Goal: Check status: Check status

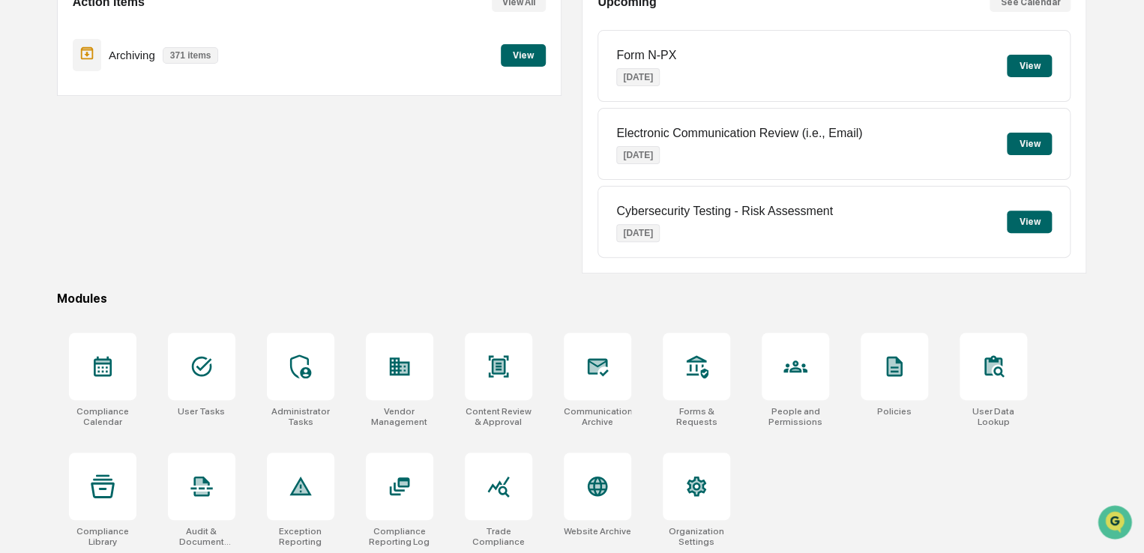
scroll to position [172, 0]
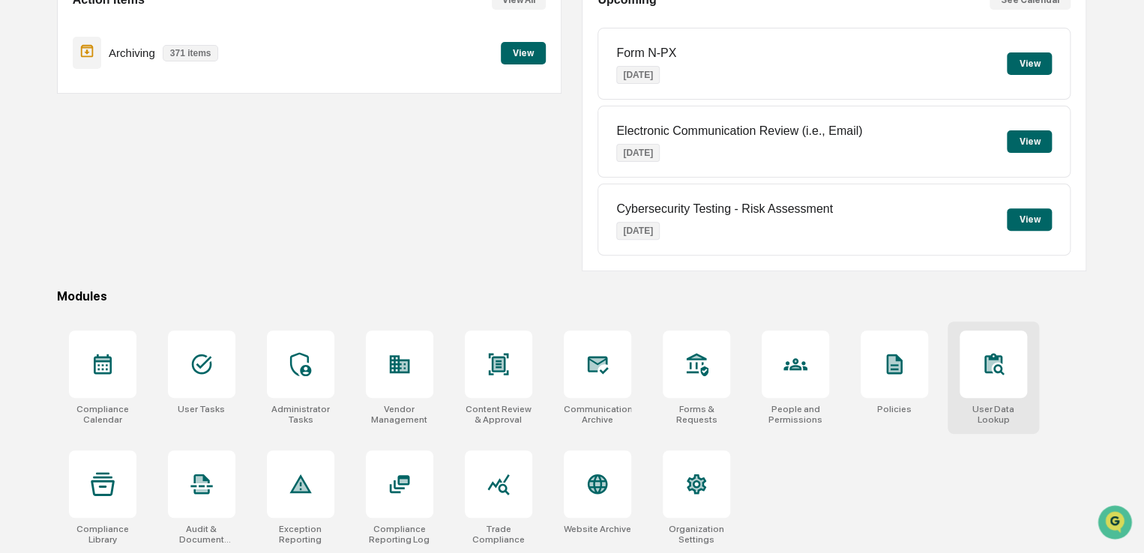
click at [978, 346] on div at bounding box center [993, 364] width 67 height 67
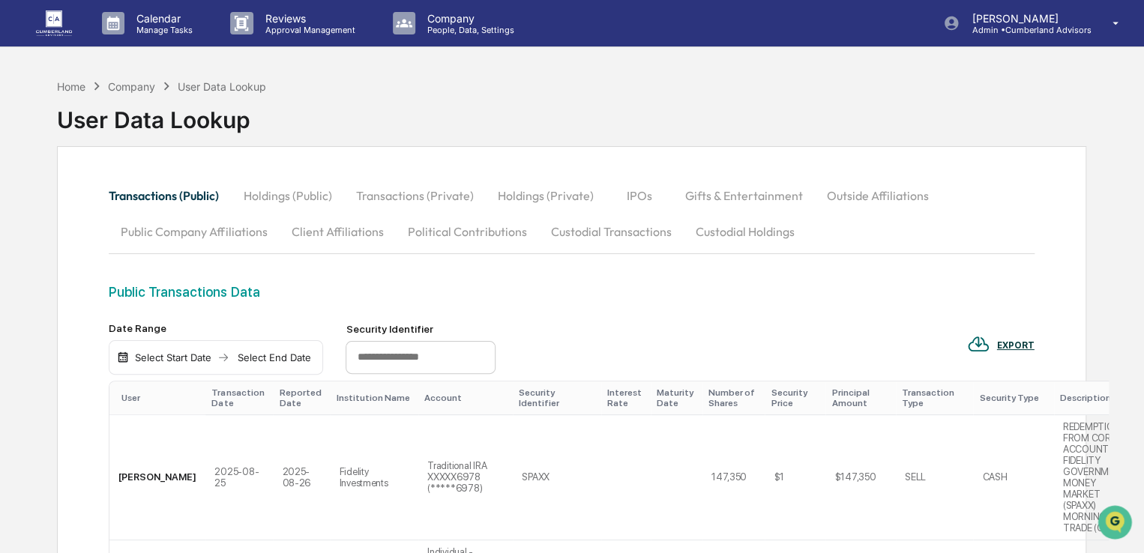
click at [733, 227] on button "Custodial Holdings" at bounding box center [744, 232] width 123 height 36
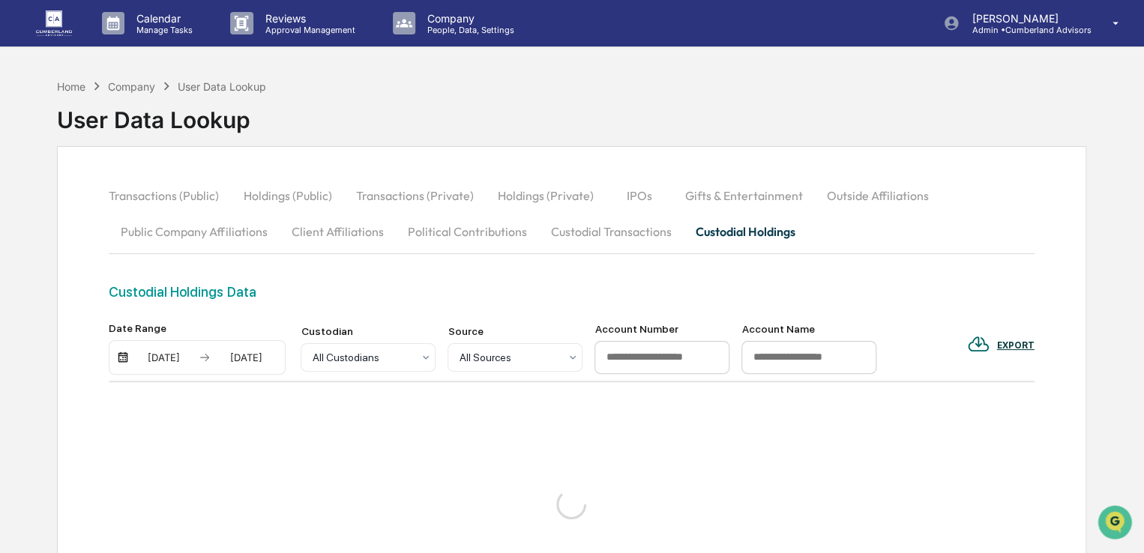
click at [150, 353] on div "[DATE]" at bounding box center [164, 358] width 64 height 12
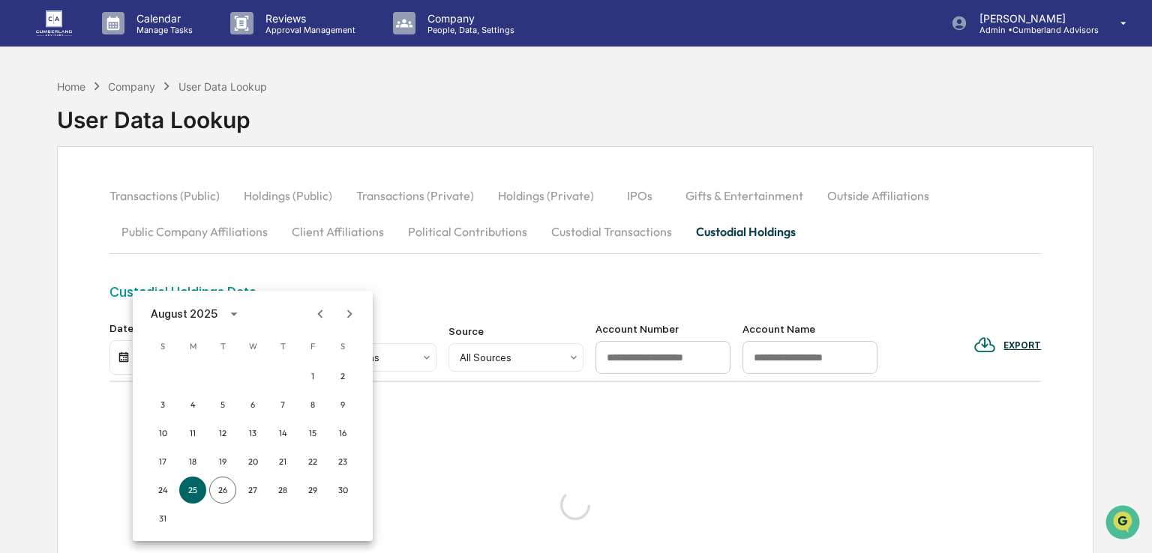
click at [324, 313] on icon "Previous month" at bounding box center [320, 314] width 16 height 16
click at [226, 377] on button "1" at bounding box center [222, 376] width 27 height 27
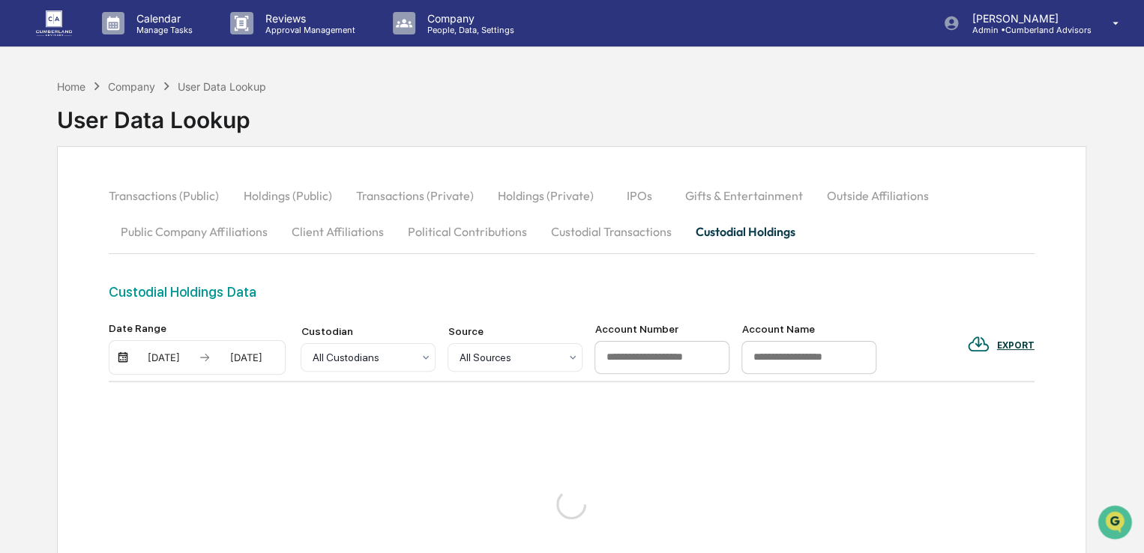
click at [240, 358] on div "[DATE]" at bounding box center [246, 358] width 64 height 12
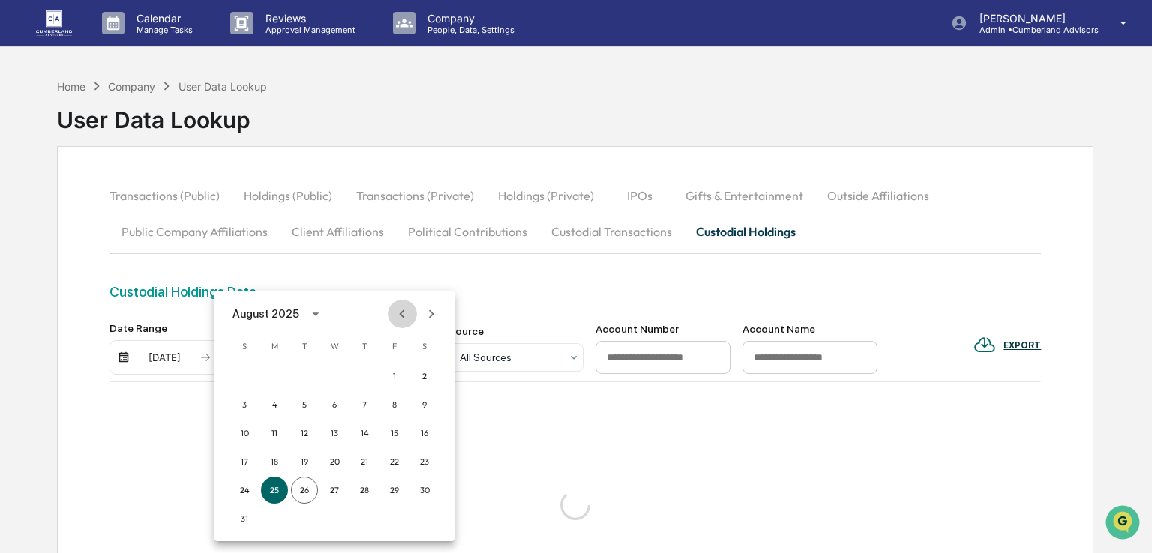
click at [403, 317] on icon "Previous month" at bounding box center [402, 314] width 5 height 8
click at [399, 376] on button "4" at bounding box center [394, 376] width 27 height 27
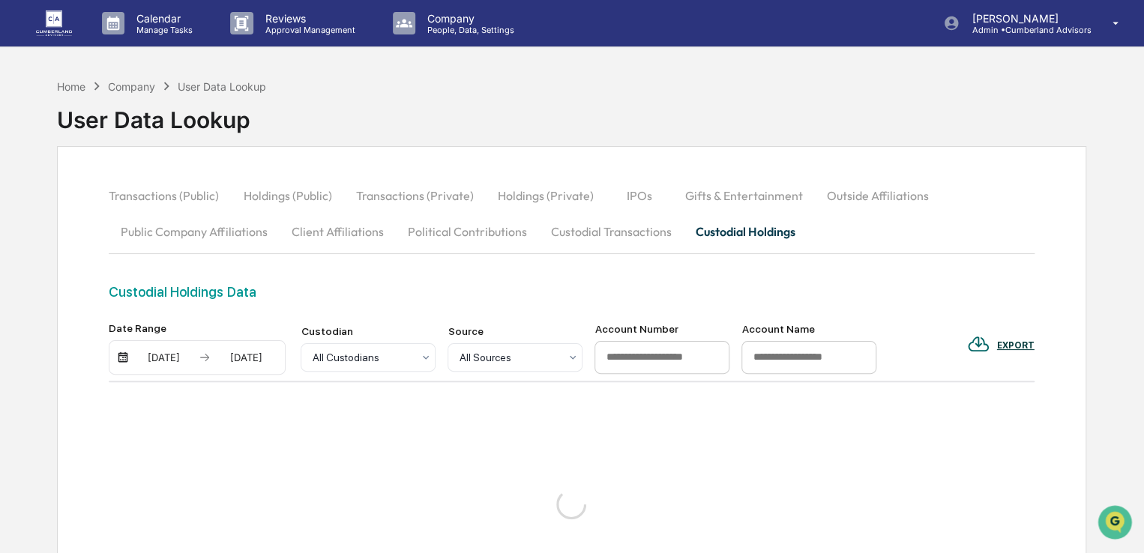
click at [420, 300] on div "Custodial Holdings Data" at bounding box center [571, 303] width 925 height 38
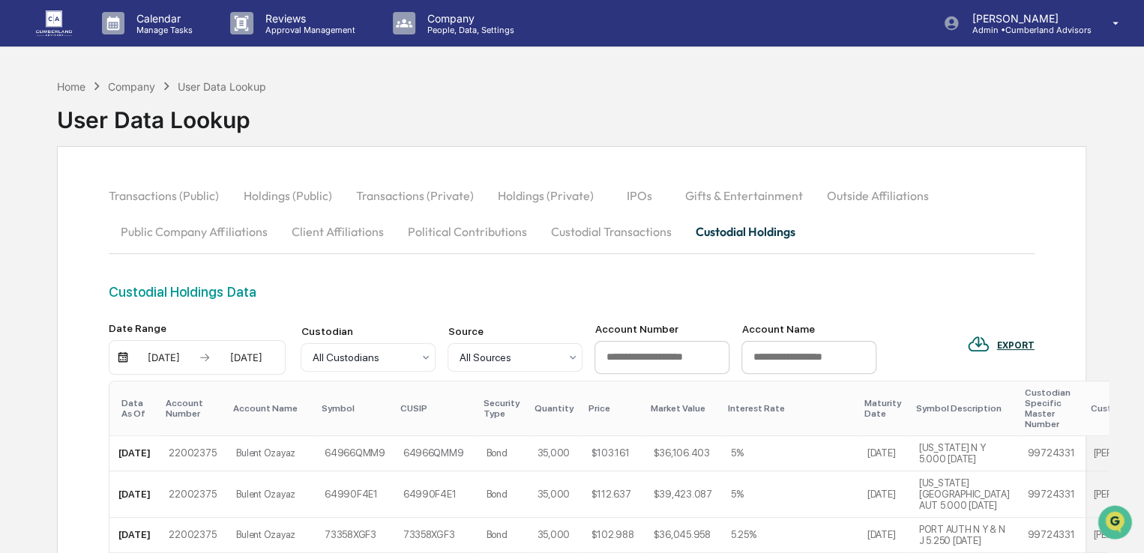
click at [145, 406] on div "Data As Of" at bounding box center [137, 408] width 32 height 21
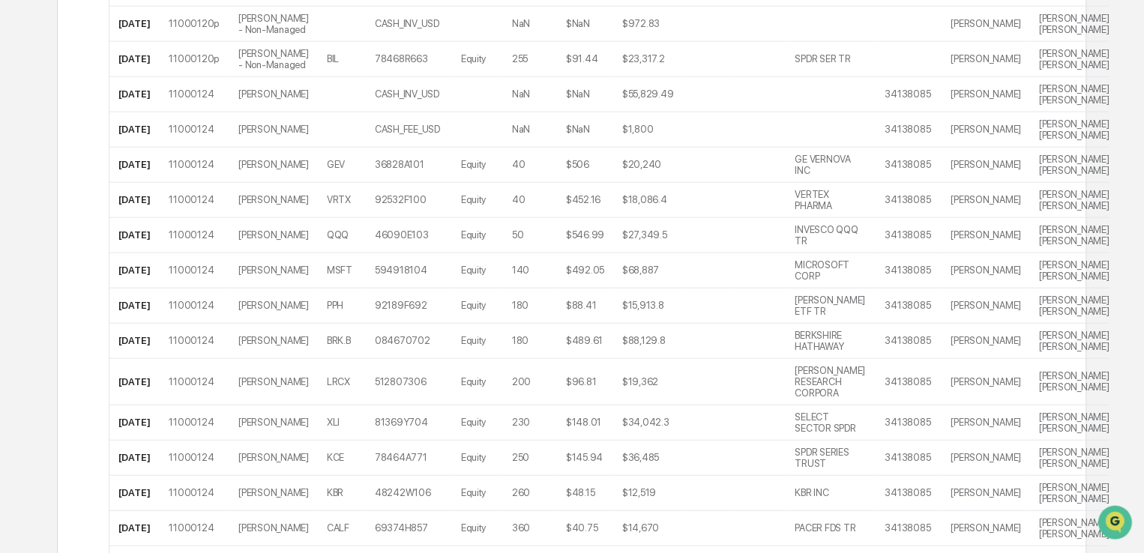
scroll to position [2079, 0]
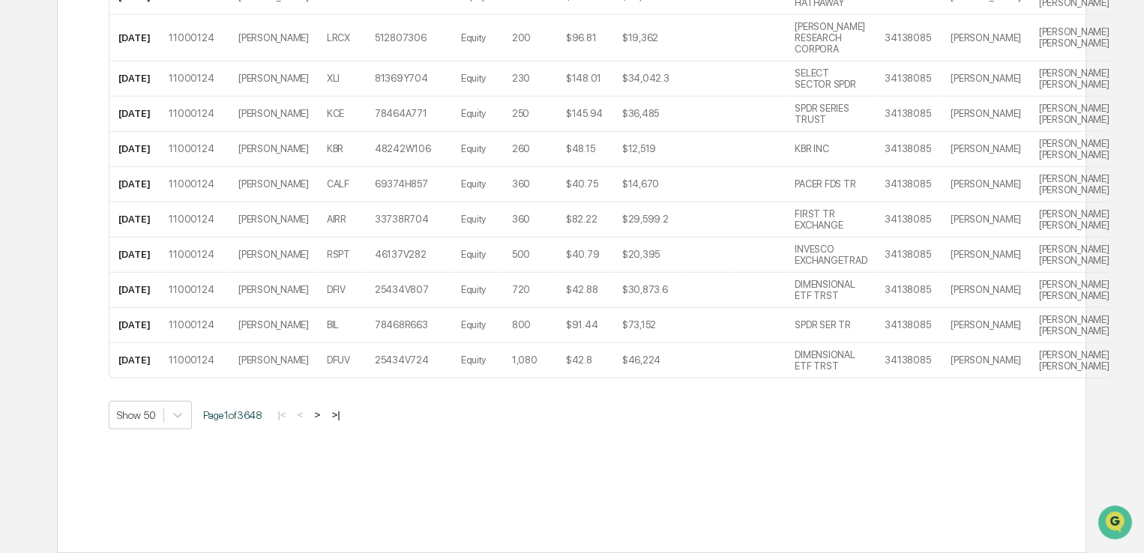
click at [320, 415] on button ">" at bounding box center [317, 415] width 15 height 13
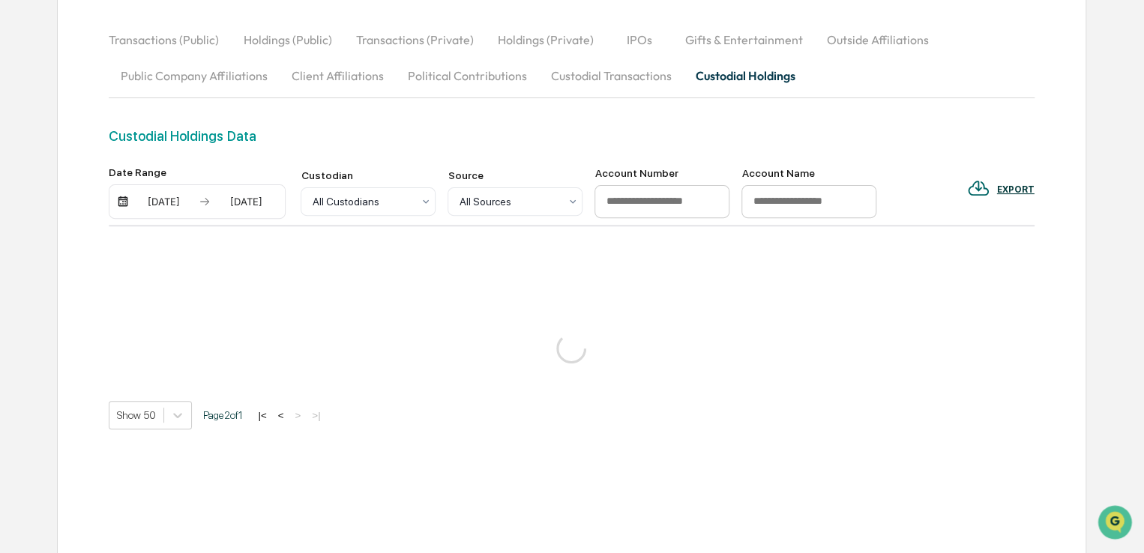
scroll to position [2067, 0]
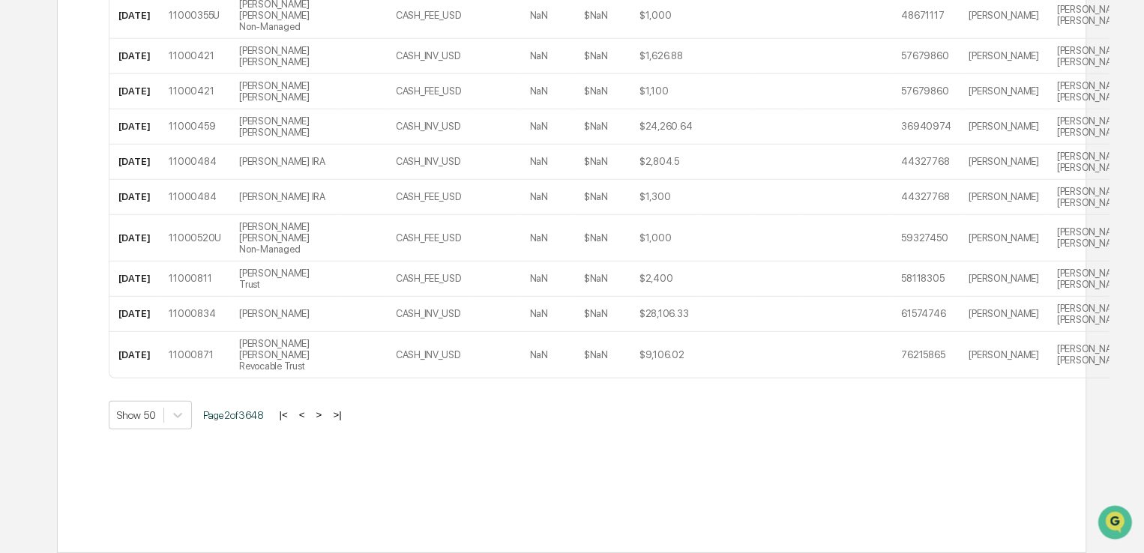
click at [325, 413] on button ">" at bounding box center [318, 415] width 15 height 13
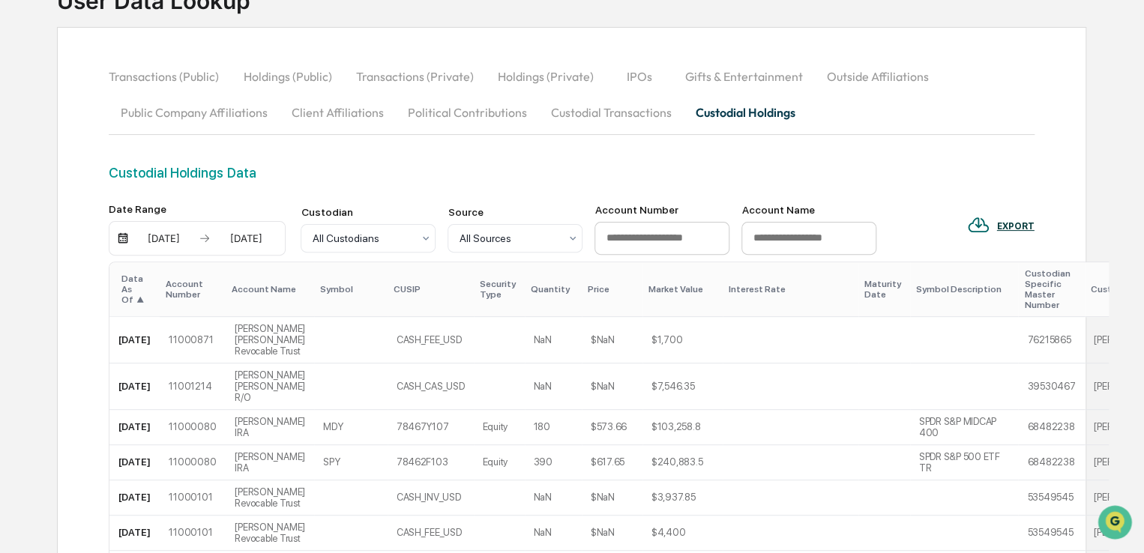
scroll to position [150, 0]
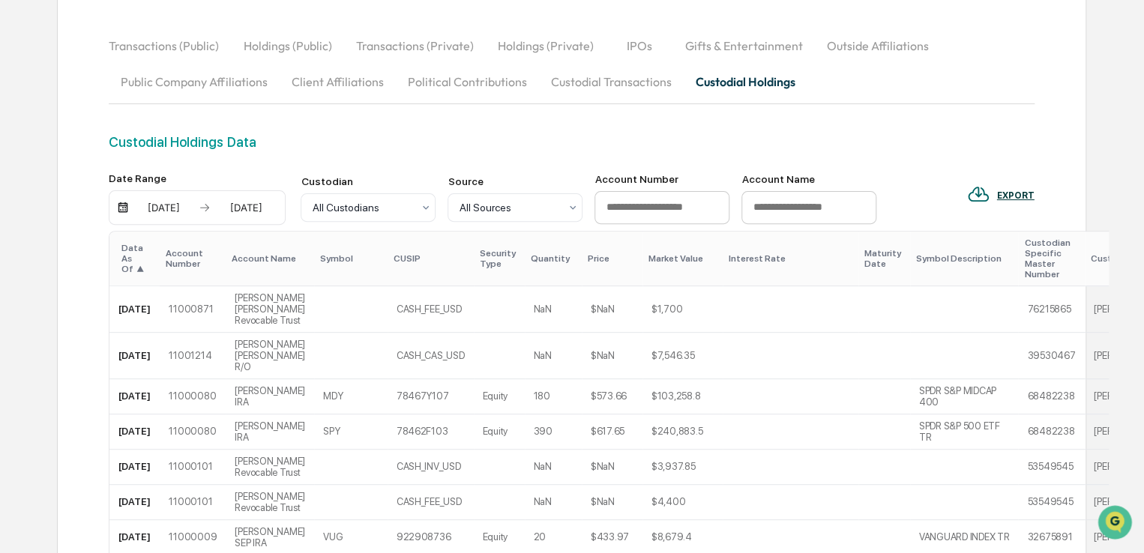
click at [634, 84] on button "Custodial Transactions" at bounding box center [610, 82] width 145 height 36
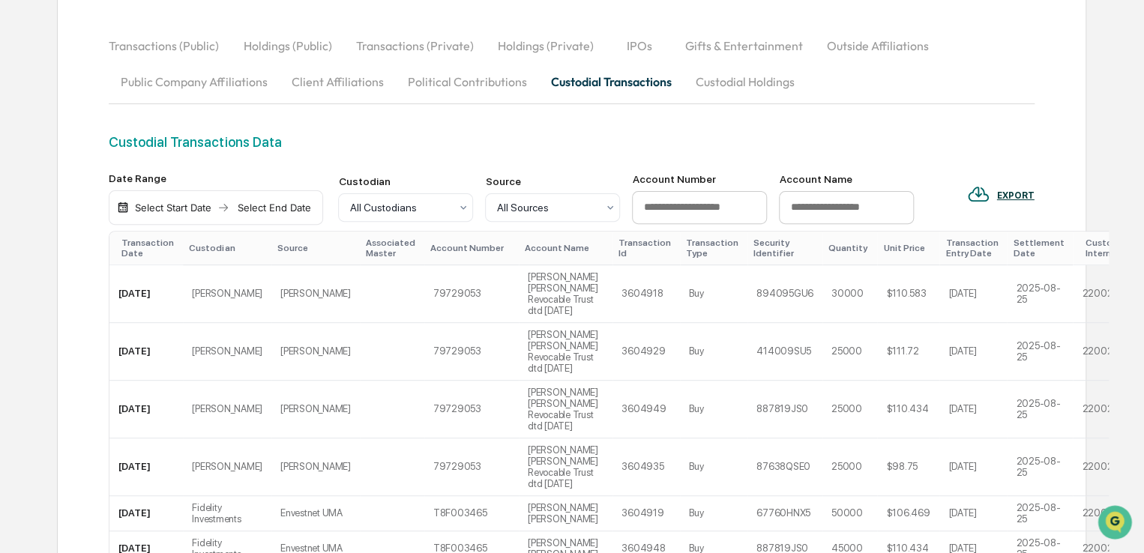
click at [142, 214] on div "Select Start Date Select End Date" at bounding box center [216, 207] width 214 height 34
click at [157, 200] on div "Select Start Date Select End Date" at bounding box center [216, 207] width 214 height 34
click at [184, 208] on div "Select Start Date" at bounding box center [173, 208] width 82 height 12
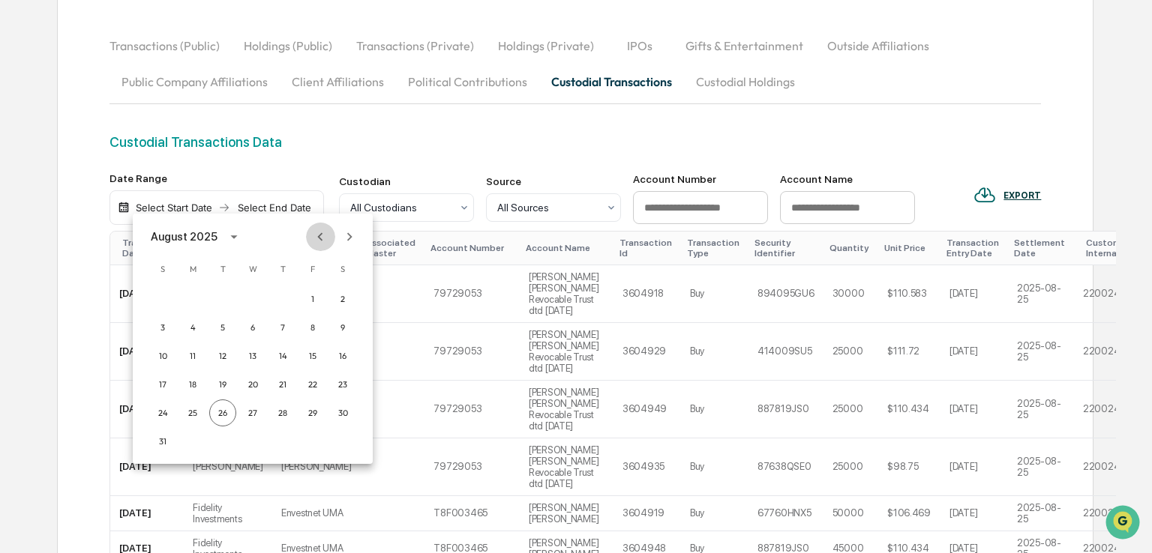
click at [322, 234] on icon "Previous month" at bounding box center [320, 237] width 16 height 16
click at [223, 298] on button "1" at bounding box center [222, 299] width 27 height 27
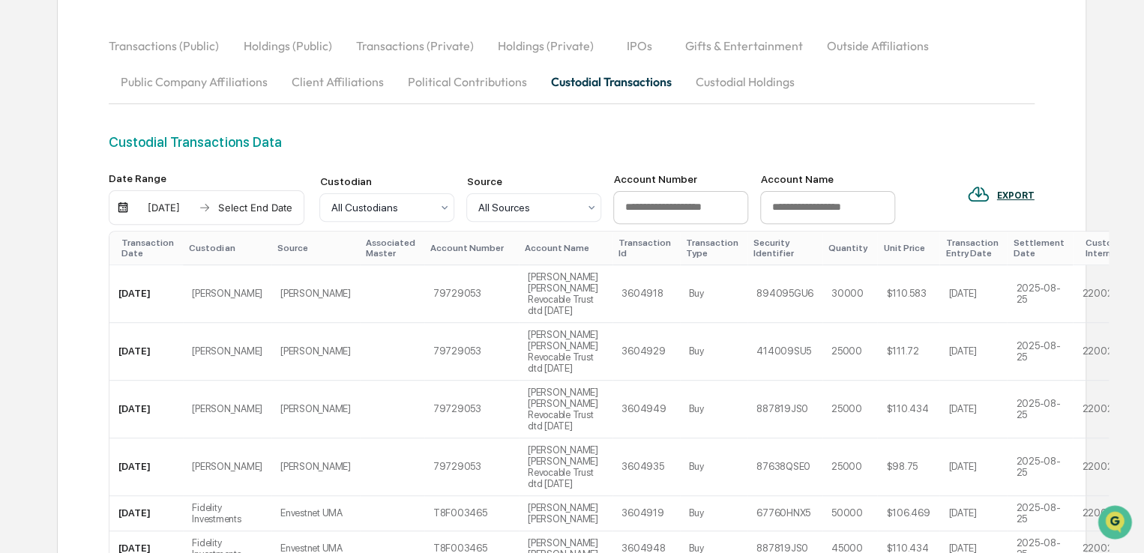
click at [279, 213] on div "Select End Date" at bounding box center [255, 208] width 82 height 12
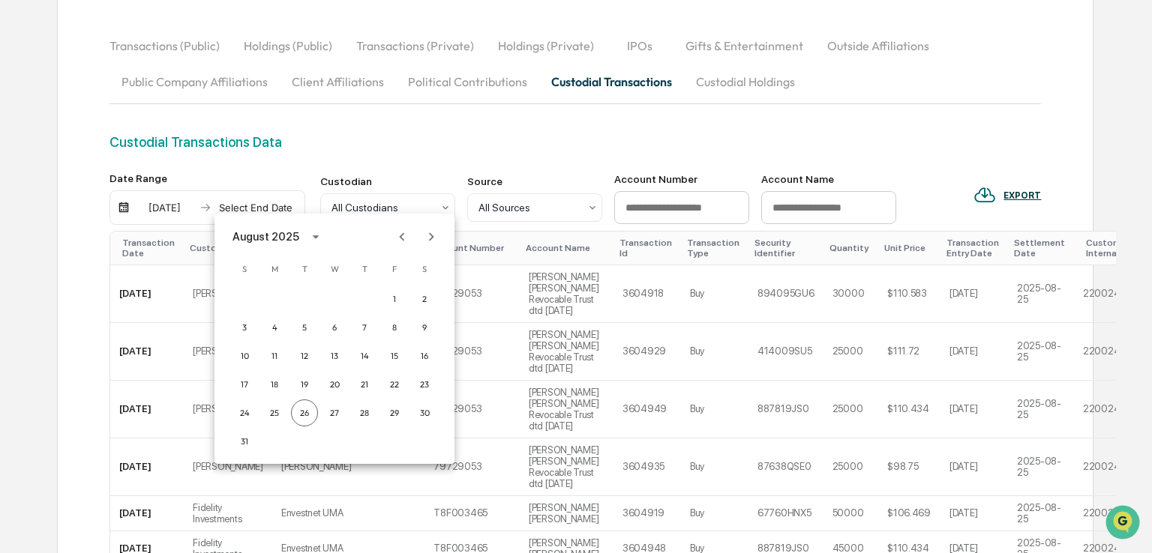
click at [405, 237] on icon "Previous month" at bounding box center [402, 237] width 16 height 16
click at [397, 295] on button "4" at bounding box center [394, 299] width 27 height 27
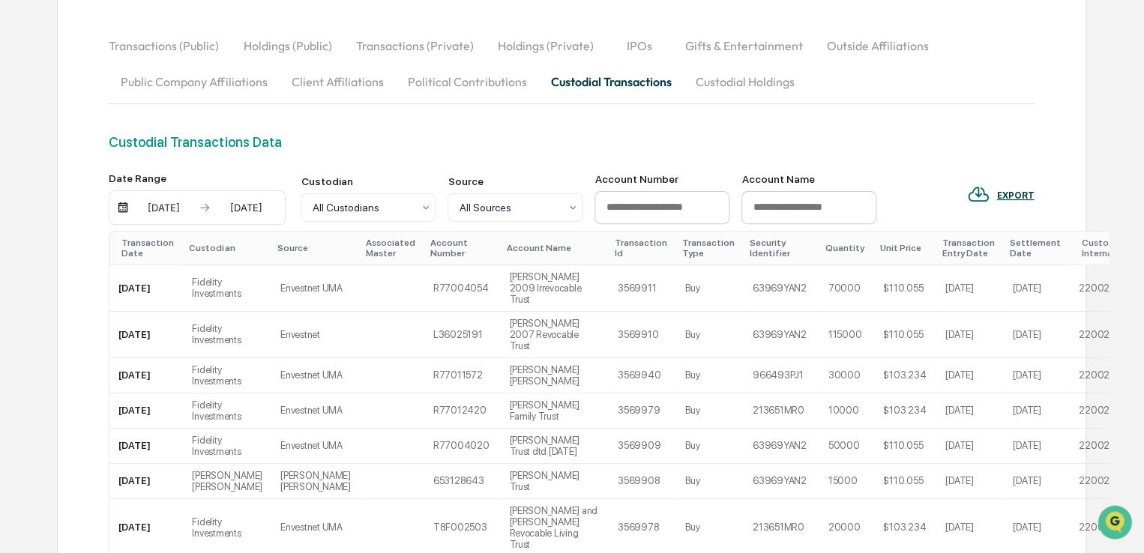
click at [154, 249] on div "Transaction Date" at bounding box center [148, 248] width 55 height 21
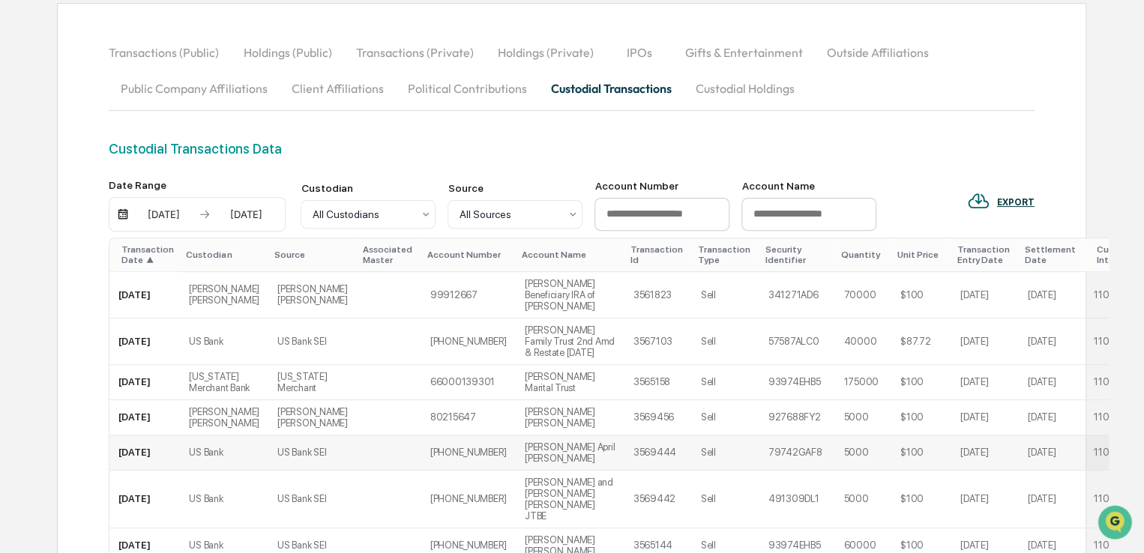
scroll to position [0, 0]
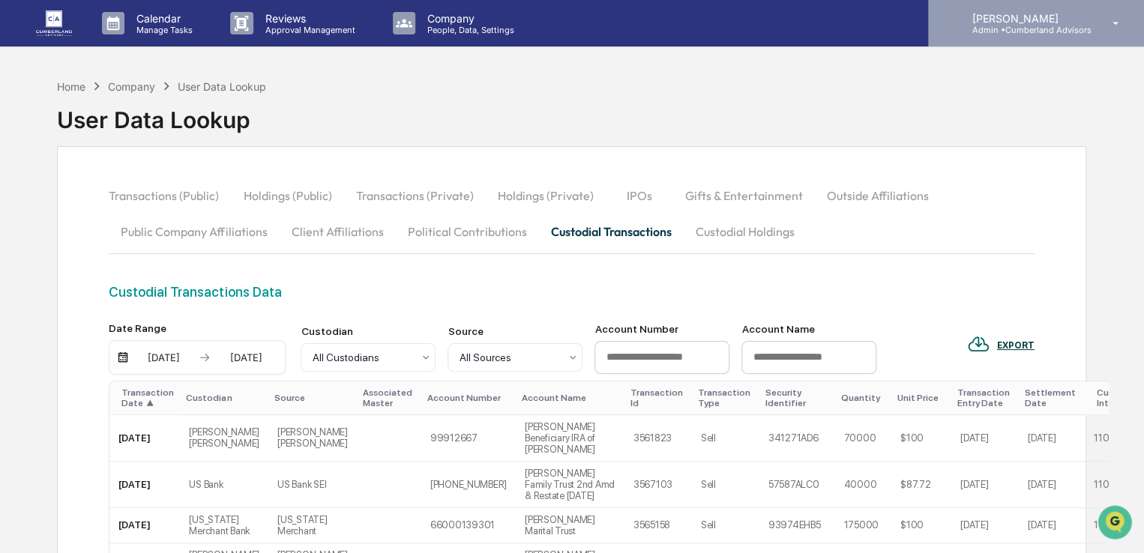
click at [993, 31] on p "Admin • Cumberland Advisors" at bounding box center [1025, 30] width 131 height 10
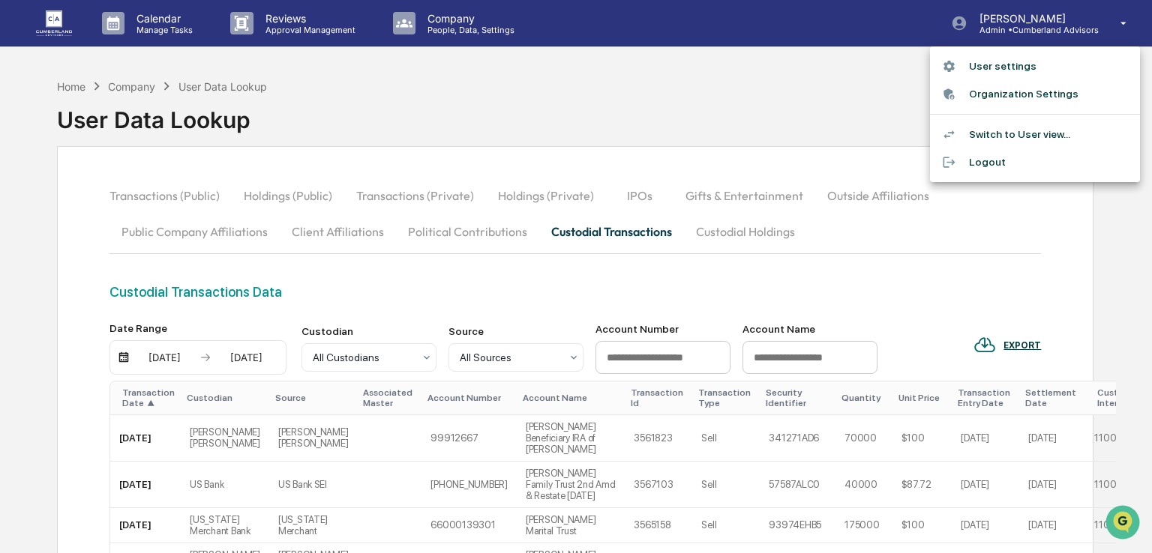
click at [749, 121] on div at bounding box center [576, 276] width 1152 height 553
